Goal: Task Accomplishment & Management: Use online tool/utility

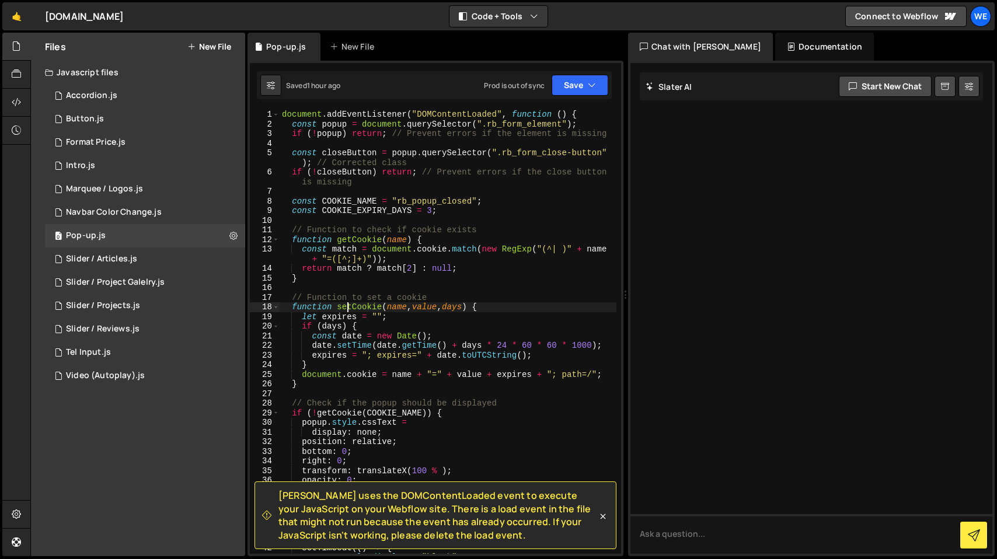
click at [348, 307] on div "document . addEventListener ( "DOMContentLoaded" , function ( ) { const popup =…" at bounding box center [448, 341] width 337 height 463
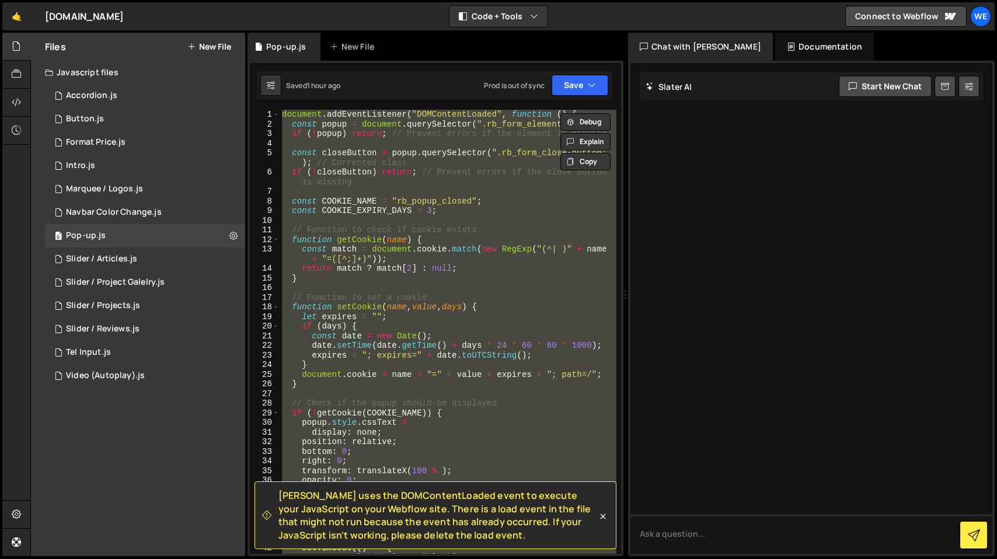
paste textarea
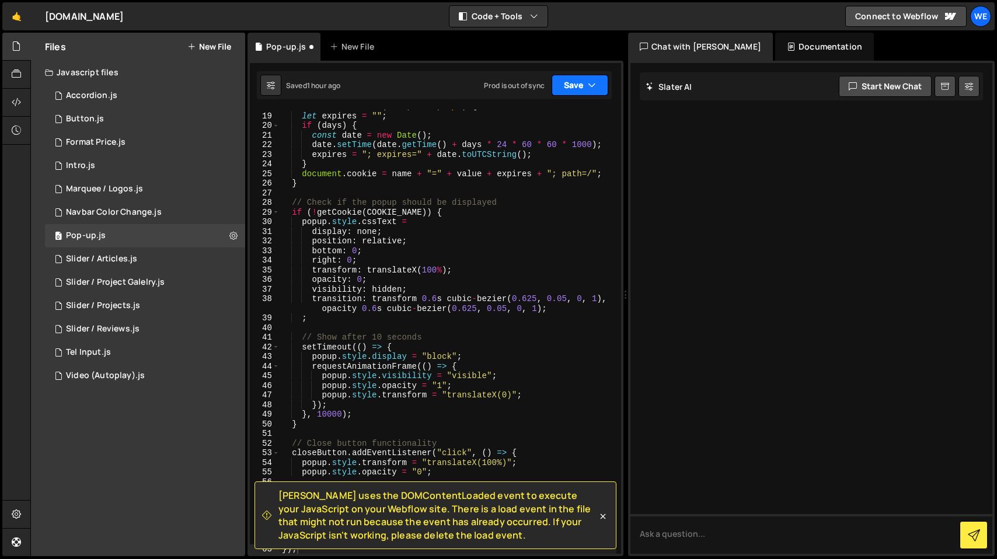
click at [572, 81] on button "Save" at bounding box center [580, 85] width 57 height 21
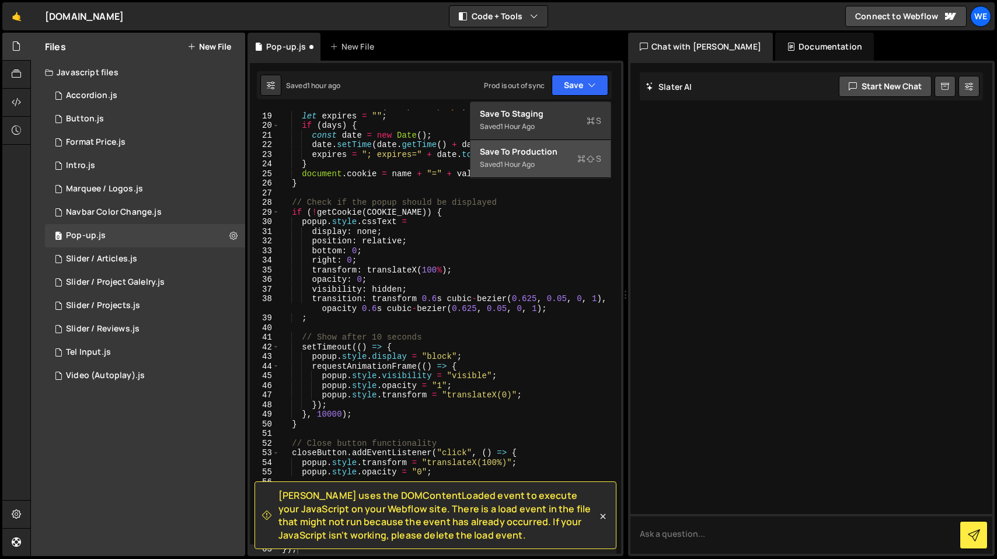
click at [524, 156] on div "Save to Production S" at bounding box center [540, 152] width 121 height 12
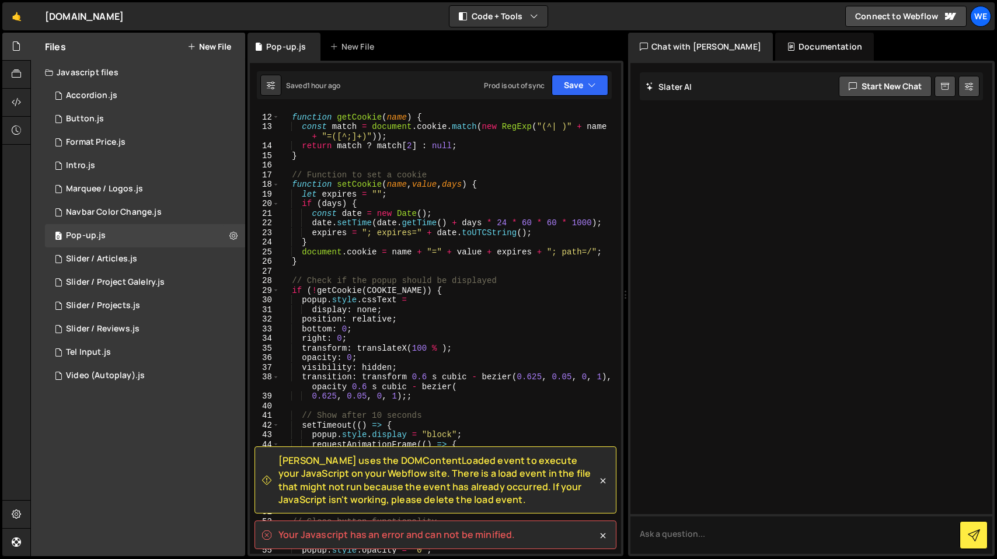
scroll to position [0, 0]
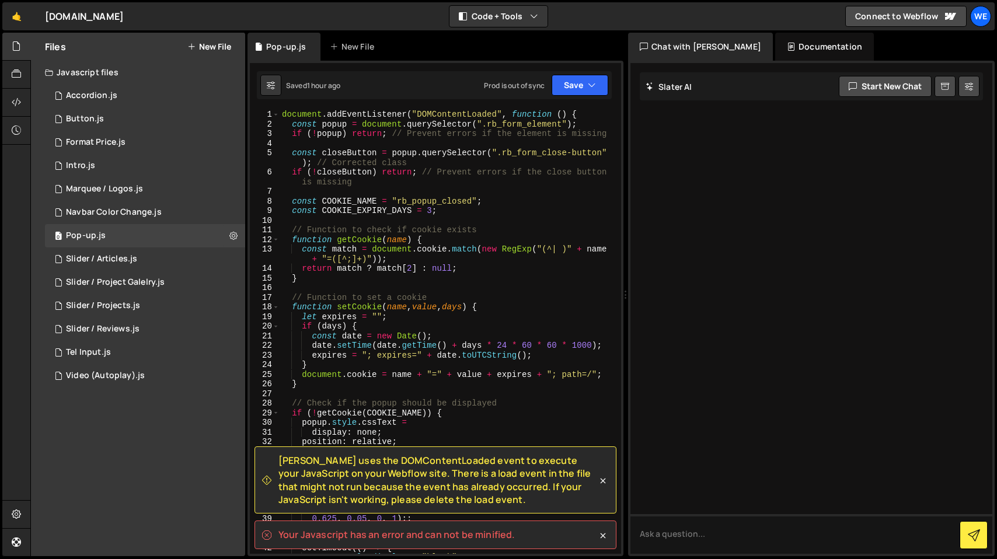
click at [496, 264] on div "document . addEventListener ( "DOMContentLoaded" , function ( ) { const popup =…" at bounding box center [448, 341] width 337 height 463
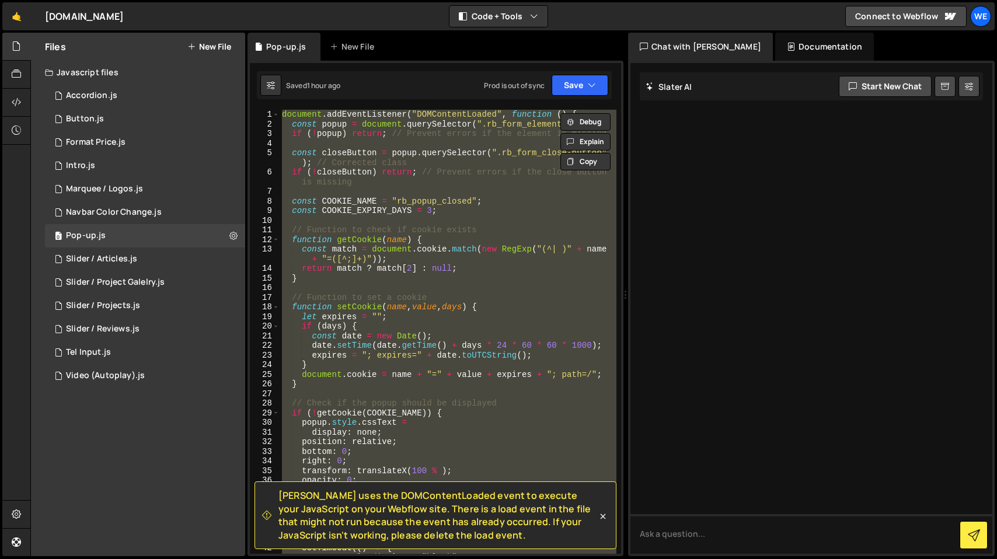
paste textarea
type textarea "});"
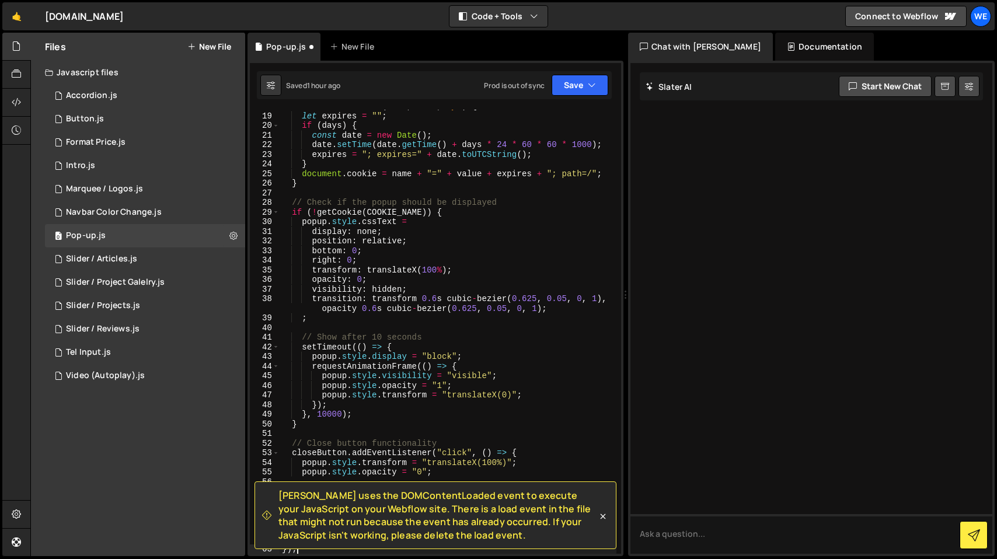
scroll to position [201, 0]
click at [574, 91] on button "Save" at bounding box center [580, 85] width 57 height 21
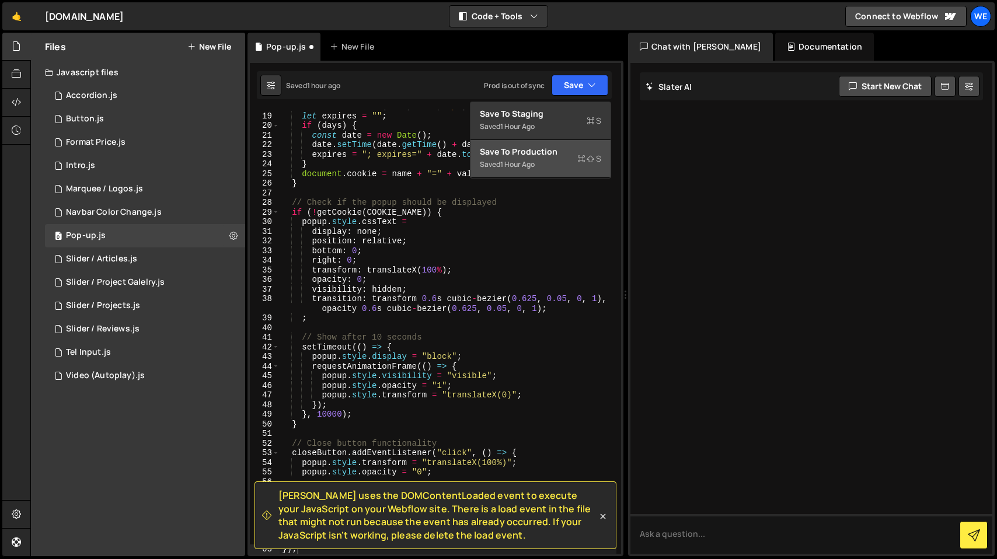
click at [540, 158] on div "Saved 1 hour ago" at bounding box center [540, 165] width 121 height 14
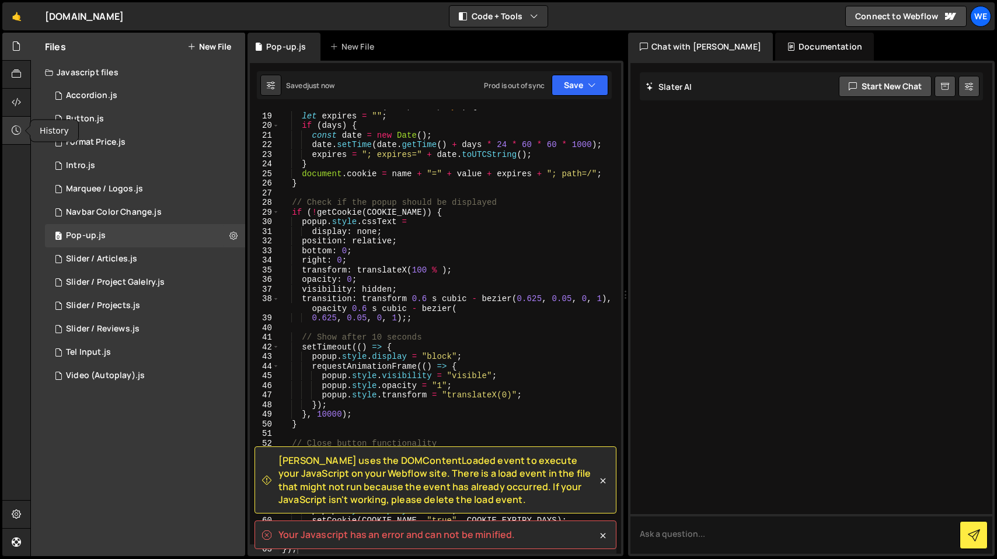
click at [20, 138] on div at bounding box center [16, 131] width 29 height 28
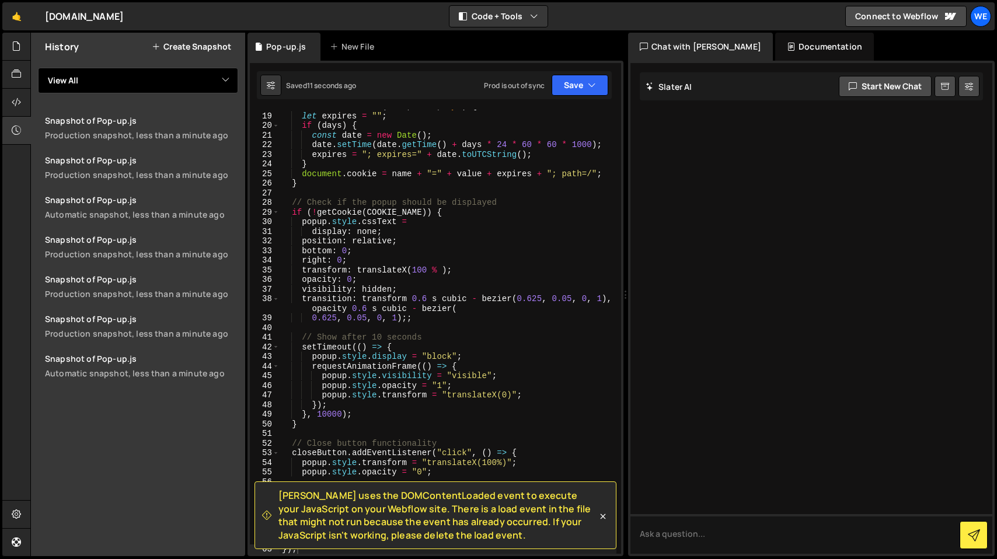
click at [212, 80] on select "View All Accordion Button Format Price Intro Marquee / Logos Navbar Color Chang…" at bounding box center [138, 81] width 200 height 26
click at [38, 68] on select "View All Accordion Button Format Price Intro Marquee / Logos Navbar Color Chang…" at bounding box center [138, 81] width 200 height 26
click at [18, 101] on icon at bounding box center [16, 102] width 9 height 13
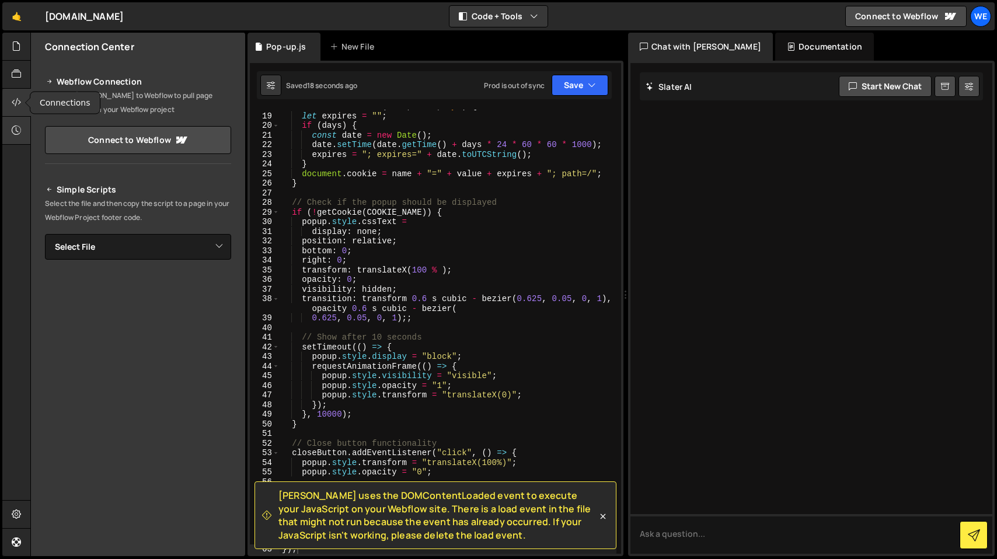
click at [18, 125] on icon at bounding box center [16, 130] width 9 height 13
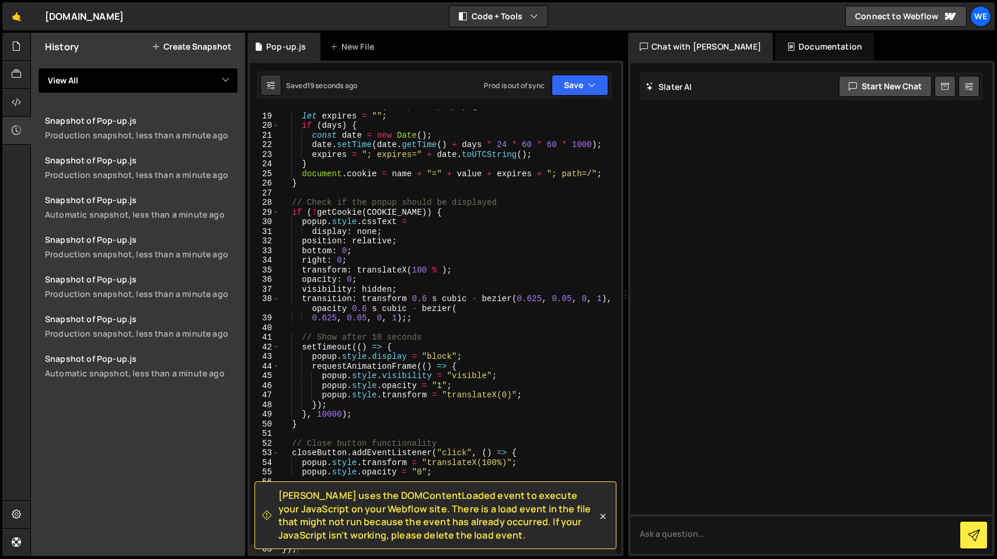
click at [114, 75] on select "View All Accordion Button Format Price Intro Marquee / Logos Navbar Color Chang…" at bounding box center [138, 81] width 200 height 26
select select "33357"
click at [38, 68] on select "View All Accordion Button Format Price Intro Marquee / Logos Navbar Color Chang…" at bounding box center [138, 81] width 200 height 26
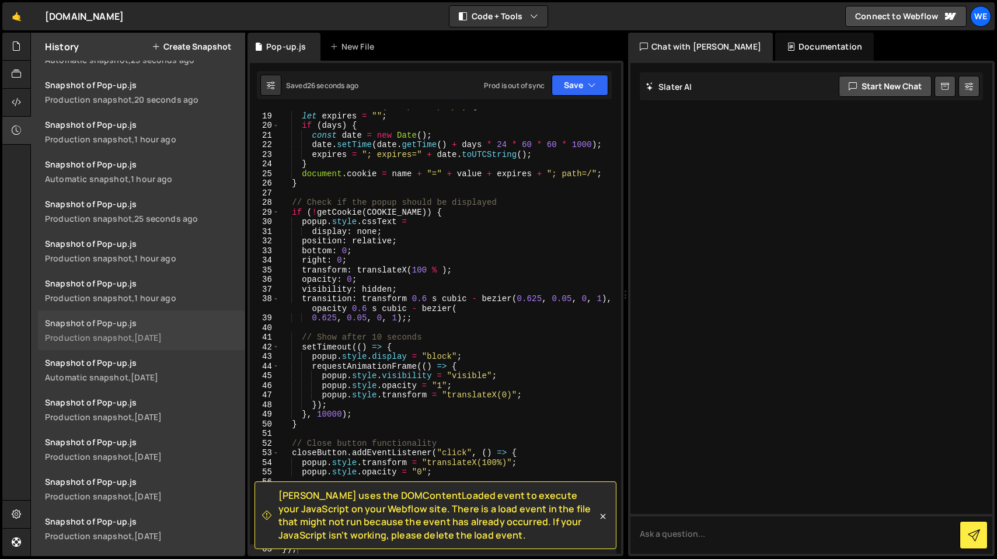
scroll to position [64, 0]
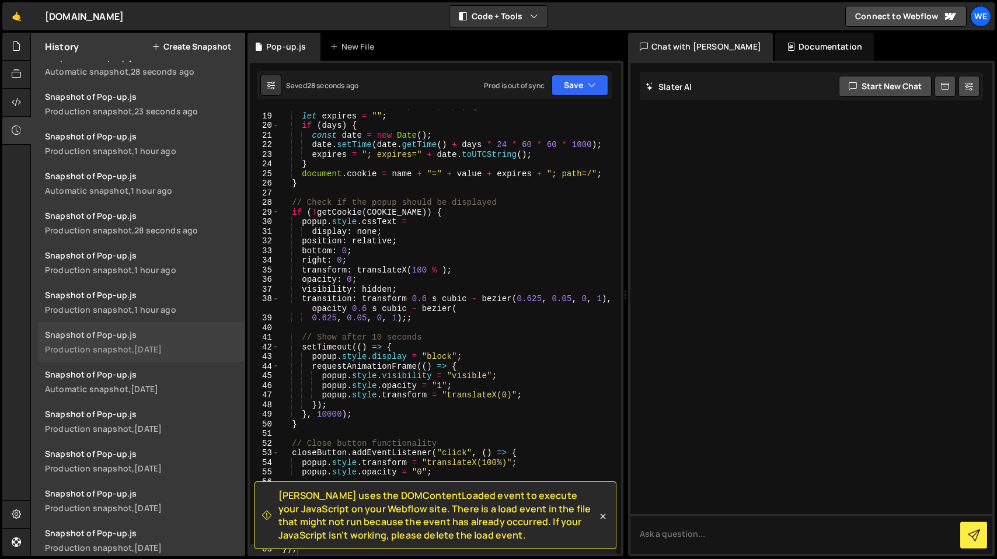
click at [176, 337] on div "Snapshot of Pop-up.js" at bounding box center [141, 334] width 193 height 11
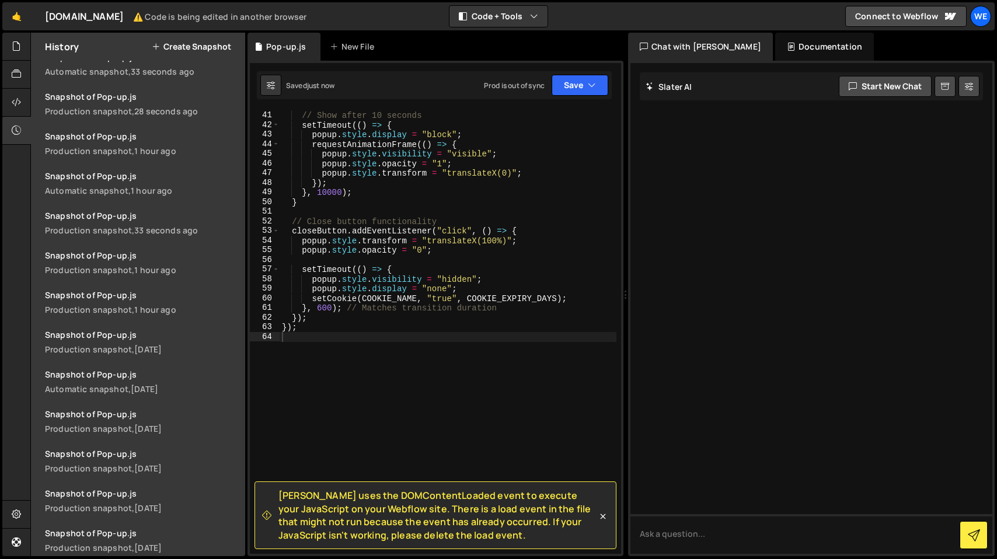
scroll to position [423, 0]
click at [567, 89] on button "Save" at bounding box center [580, 85] width 57 height 21
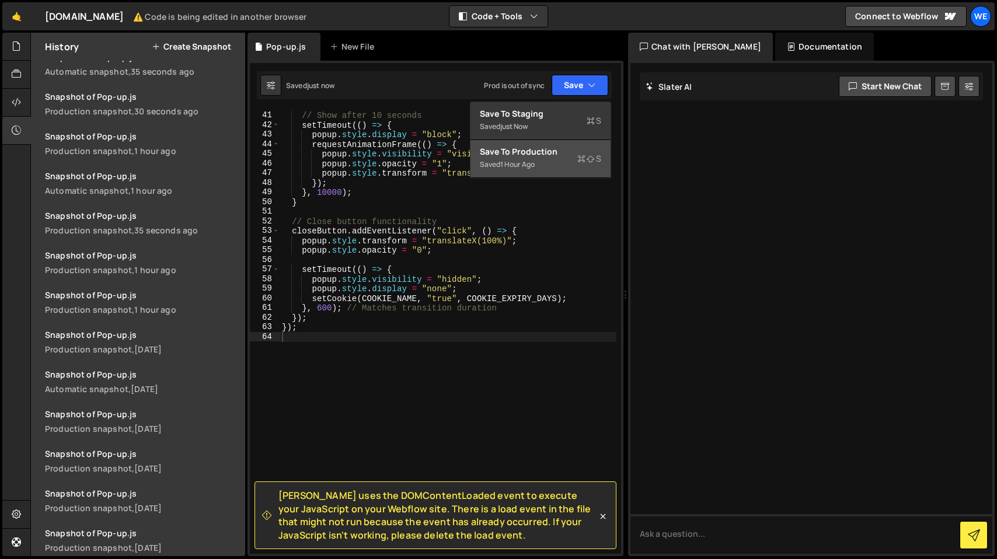
click at [536, 156] on div "Save to Production S" at bounding box center [540, 152] width 121 height 12
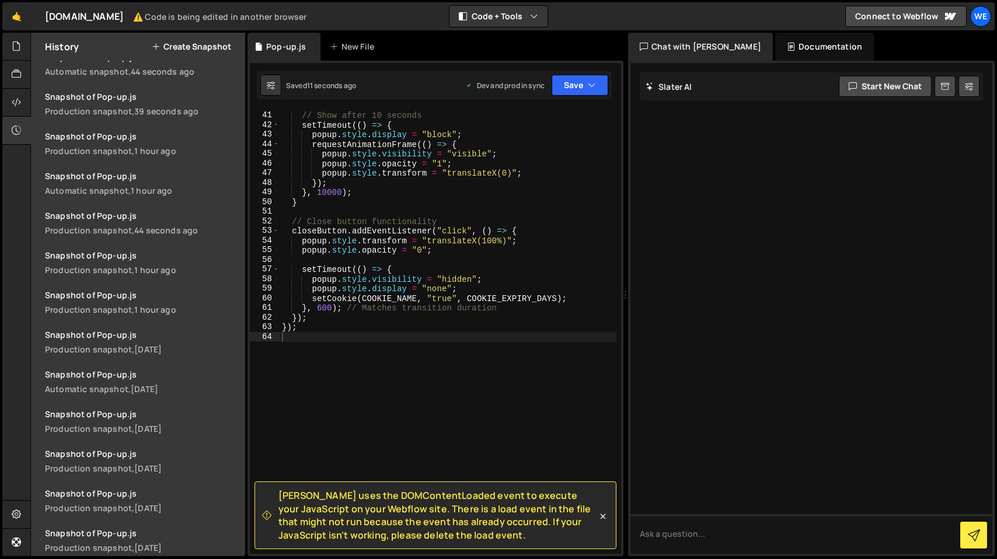
scroll to position [0, 0]
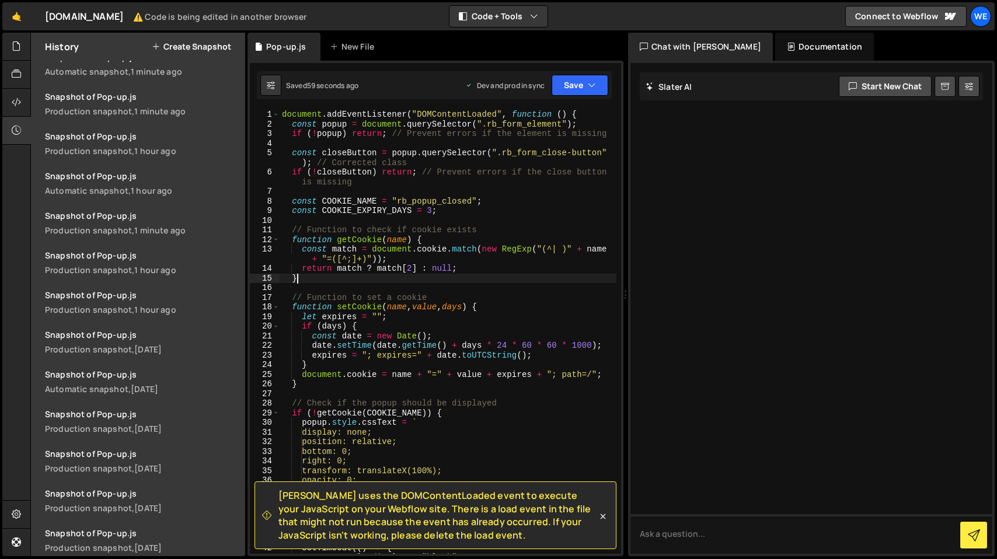
click at [391, 281] on div "document . addEventListener ( "DOMContentLoaded" , function ( ) { const popup =…" at bounding box center [448, 341] width 337 height 463
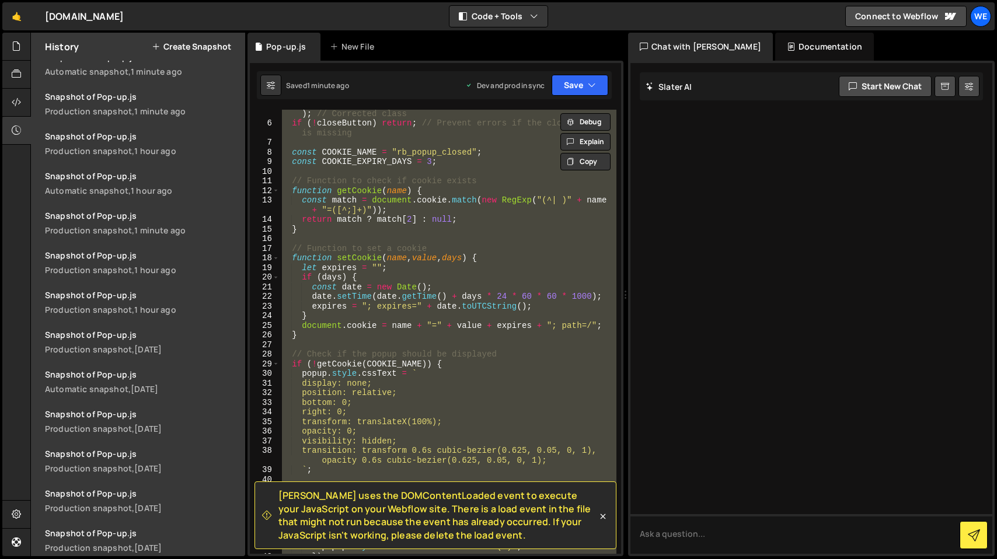
scroll to position [55, 0]
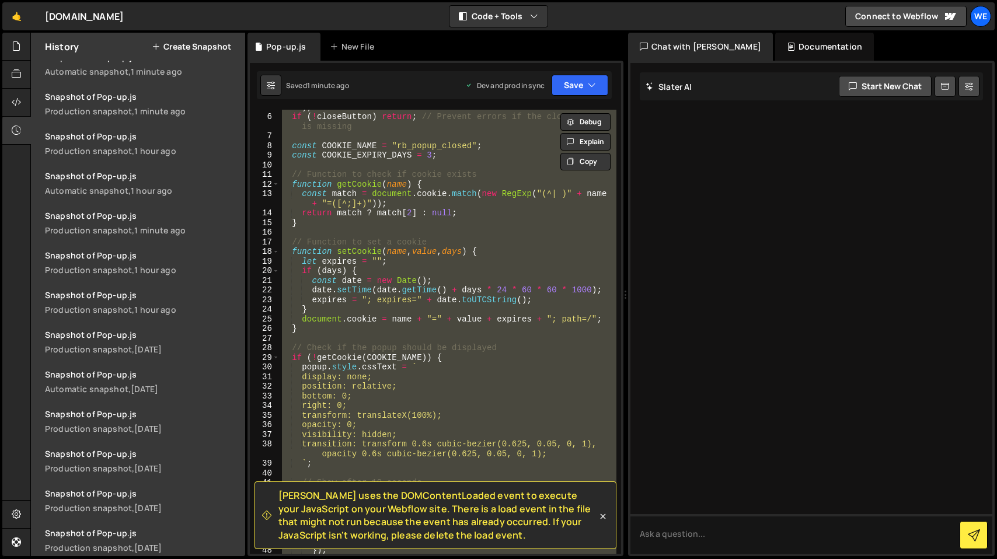
click at [373, 378] on div "const closeButton = popup . querySelector ( ".rb_form_close-button" ) ; // Corr…" at bounding box center [448, 332] width 337 height 444
type textarea "display: none;"
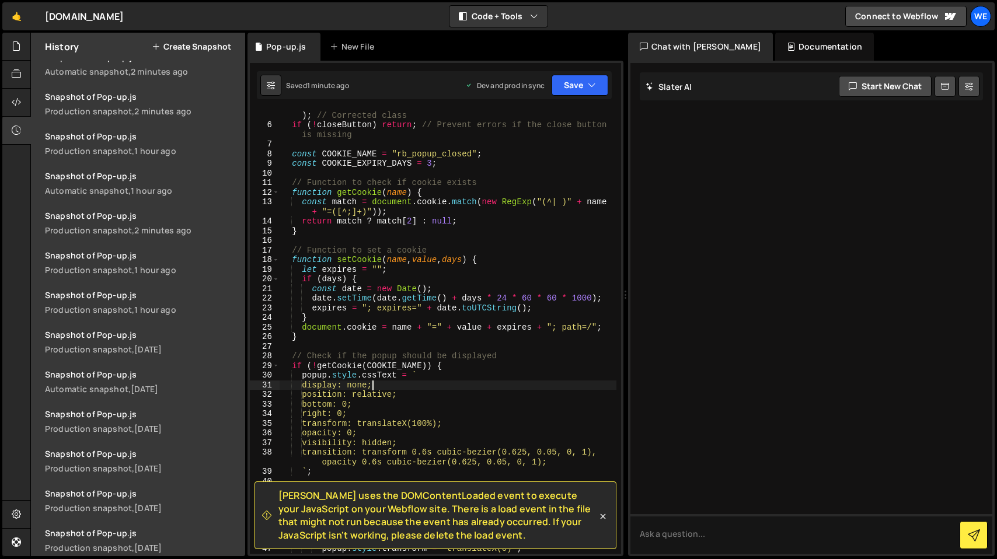
scroll to position [154, 0]
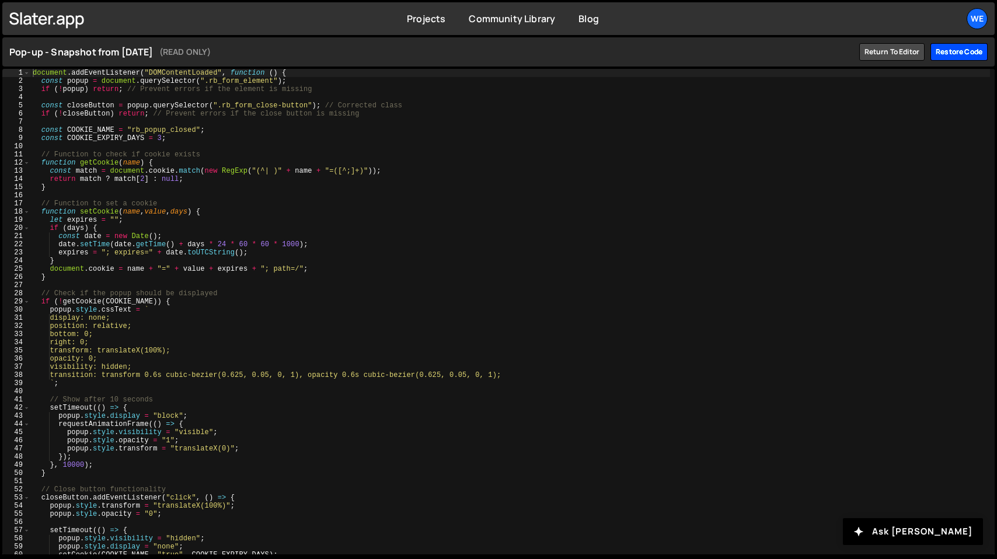
click at [965, 51] on div "Restore code" at bounding box center [958, 52] width 57 height 18
